Goal: Navigation & Orientation: Find specific page/section

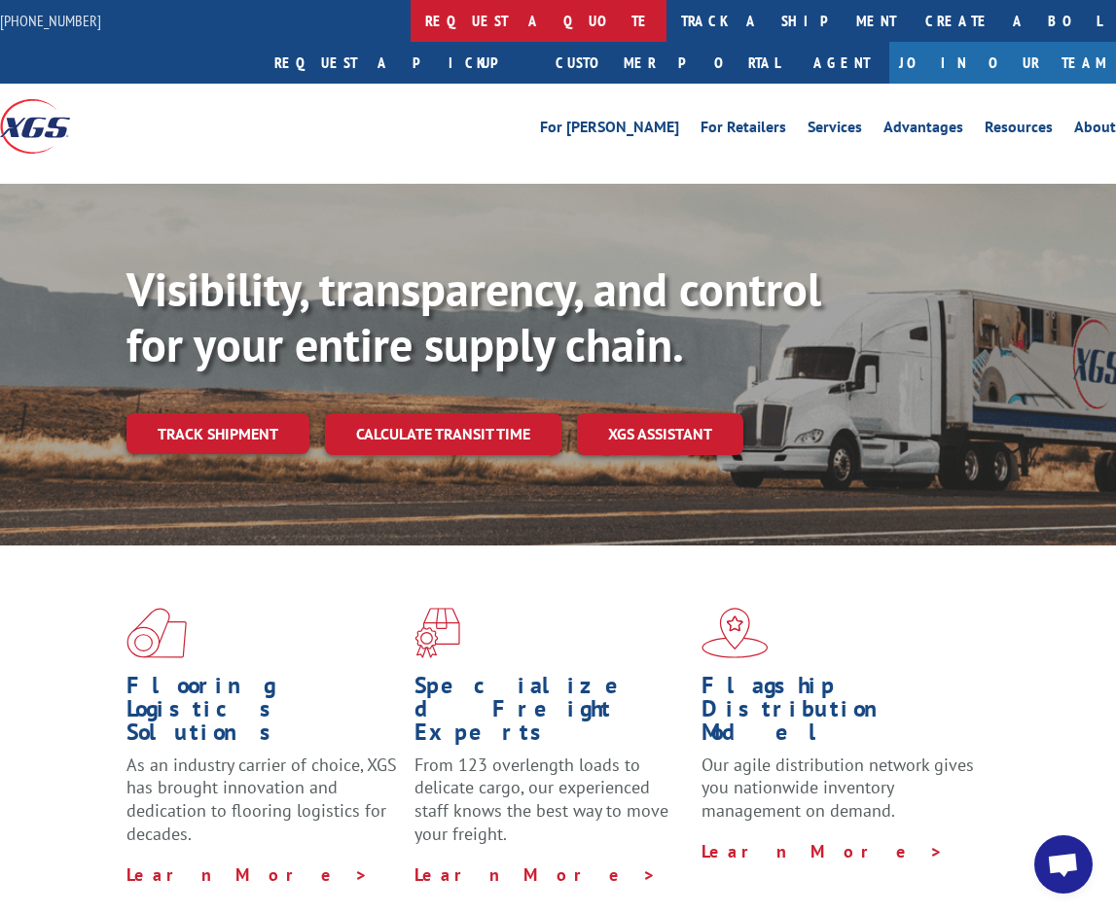
click at [411, 20] on link "request a quote" at bounding box center [539, 21] width 256 height 42
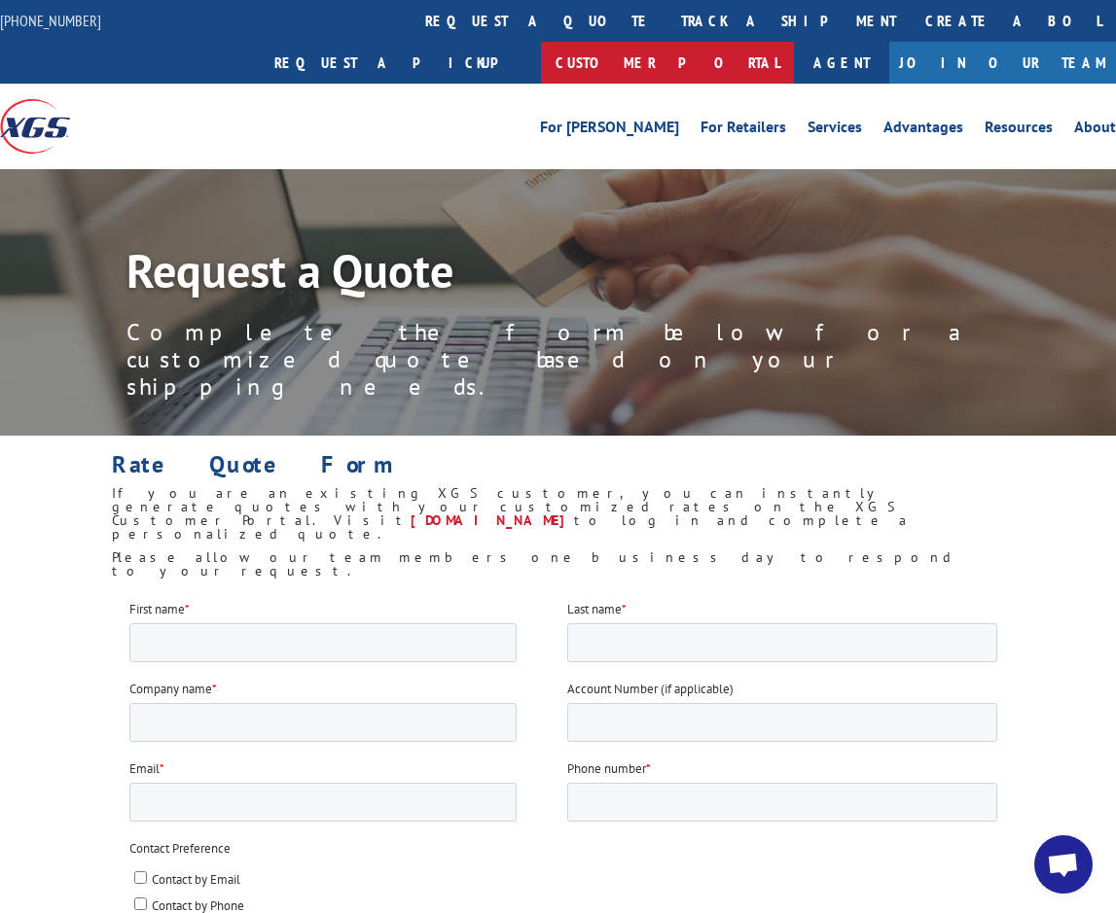
click at [794, 42] on link "Customer Portal" at bounding box center [667, 63] width 253 height 42
